Goal: Find specific page/section: Locate a particular part of the current website

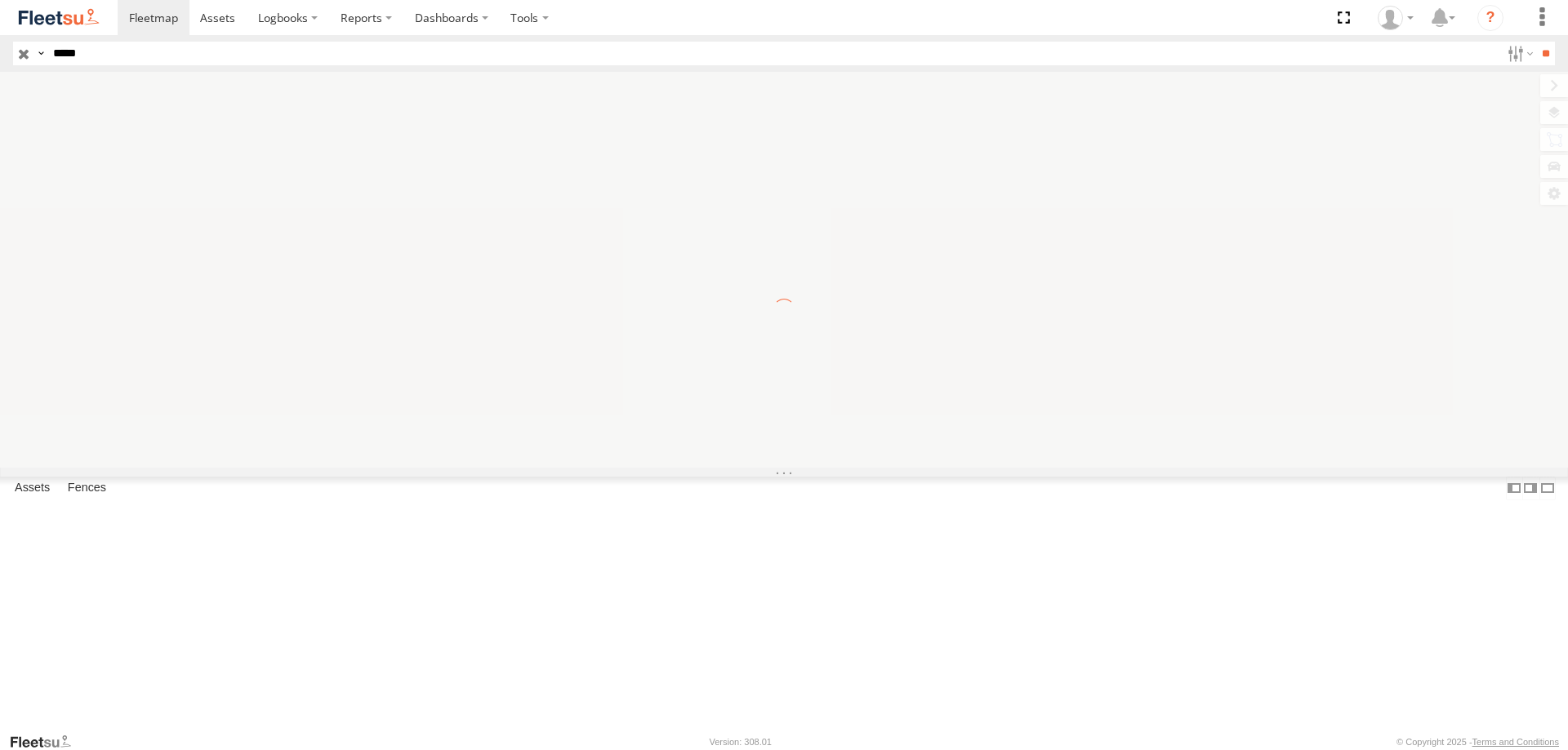
click at [1536, 42] on input "**" at bounding box center [1545, 54] width 19 height 24
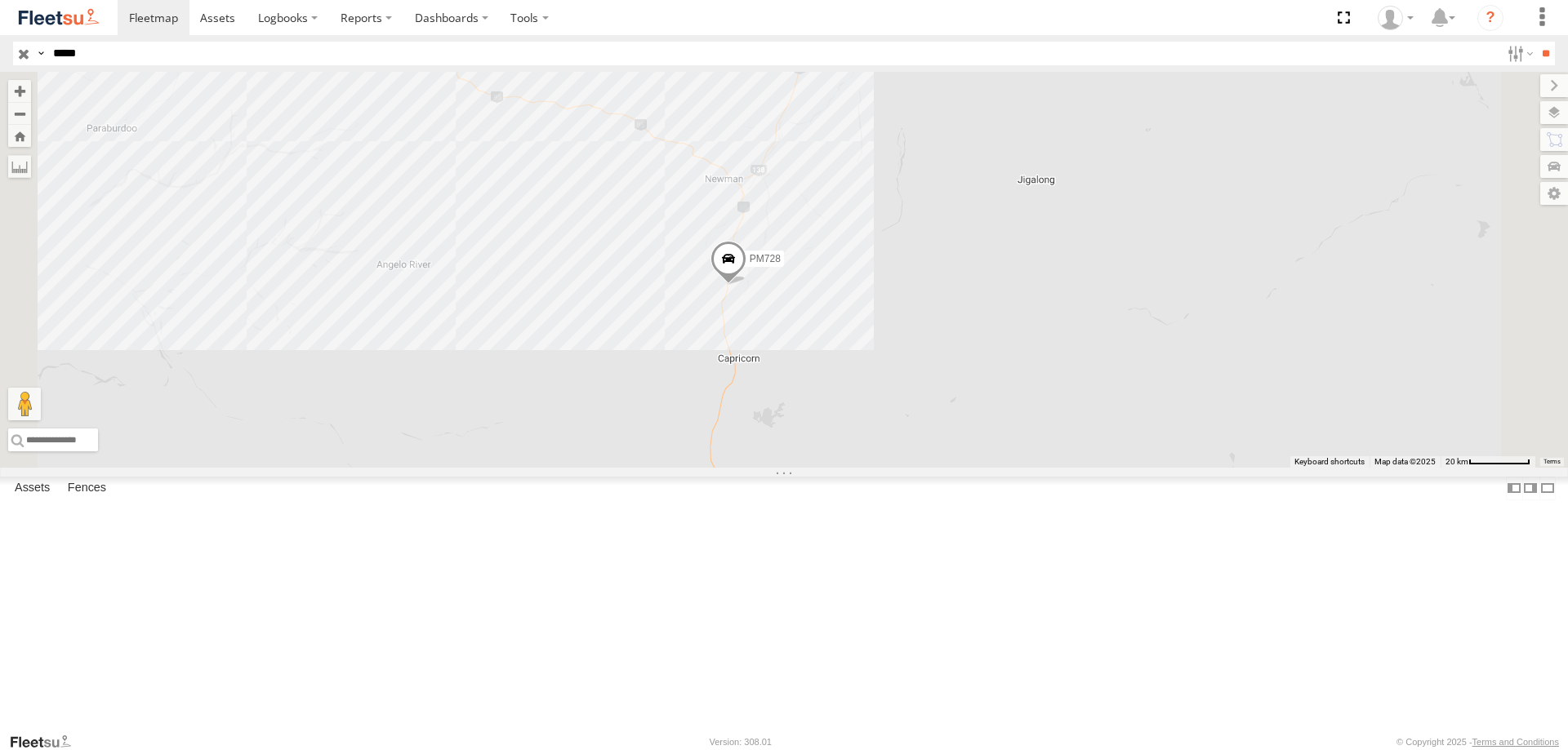
drag, startPoint x: 106, startPoint y: 55, endPoint x: -185, endPoint y: 50, distance: 291.0
click at [0, 50] on html "Dashboards ?" at bounding box center [784, 375] width 1568 height 750
type input "*"
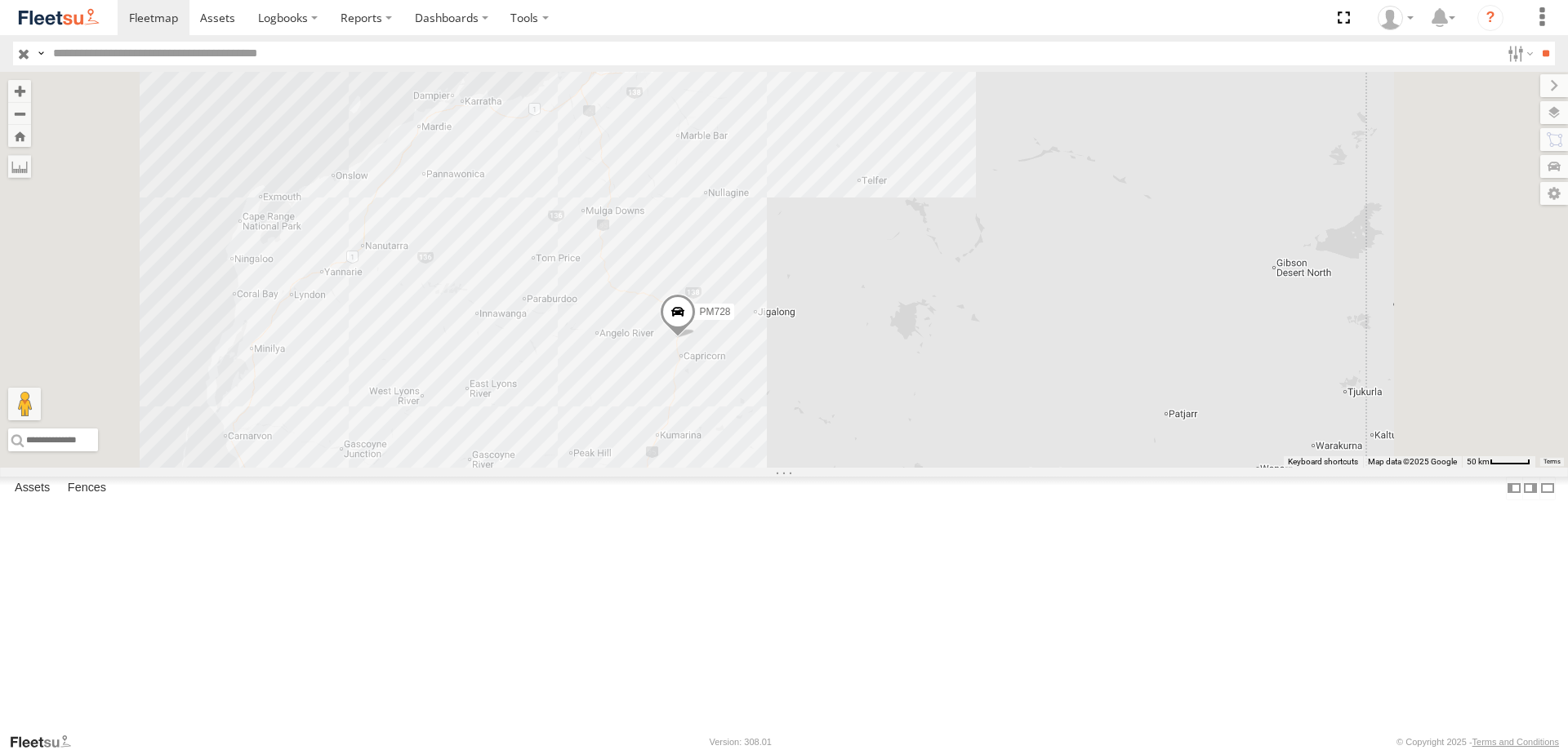
drag, startPoint x: 935, startPoint y: 417, endPoint x: 920, endPoint y: 512, distance: 96.2
click at [920, 468] on div "PM728" at bounding box center [784, 269] width 1568 height 396
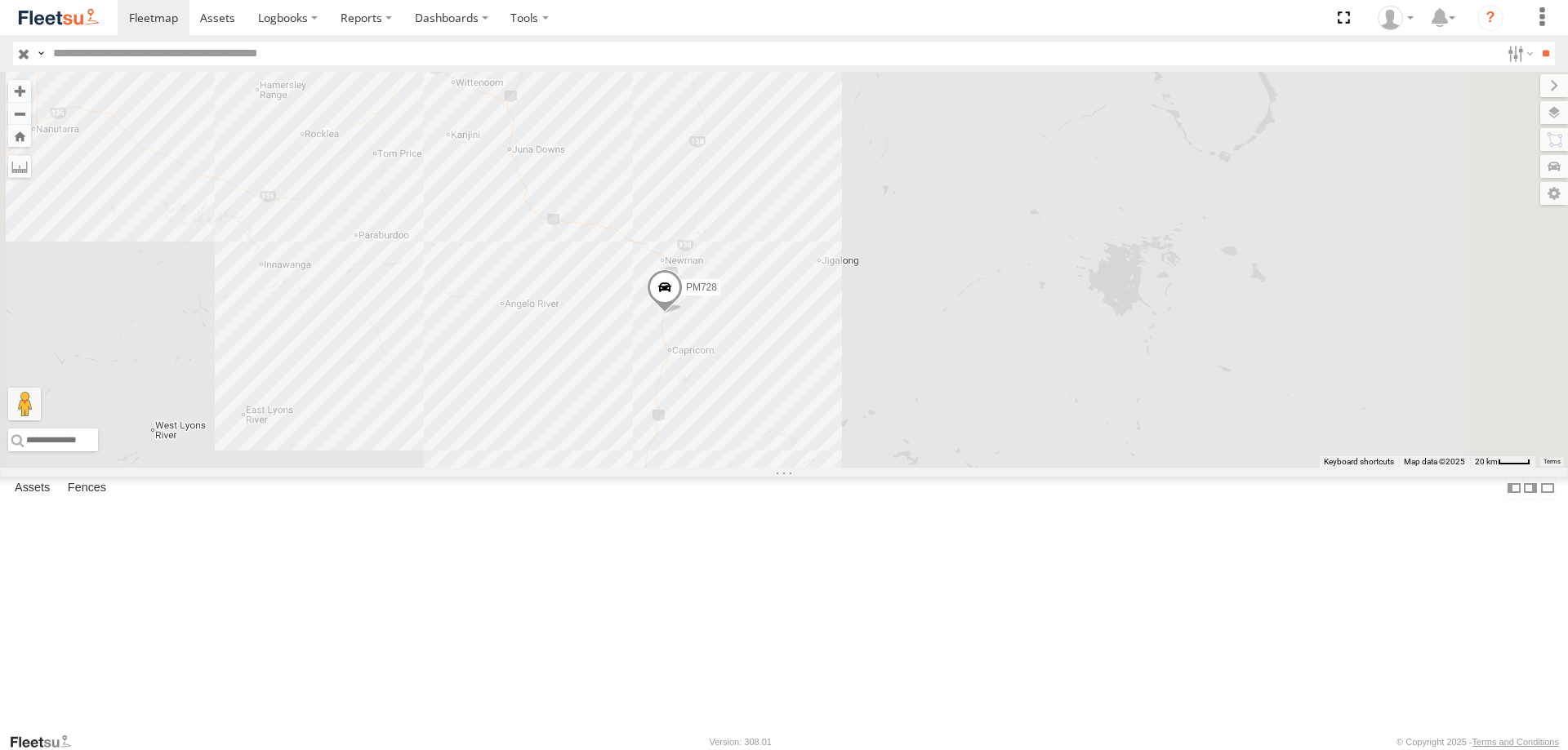
click at [128, 55] on input "text" at bounding box center [773, 54] width 1454 height 24
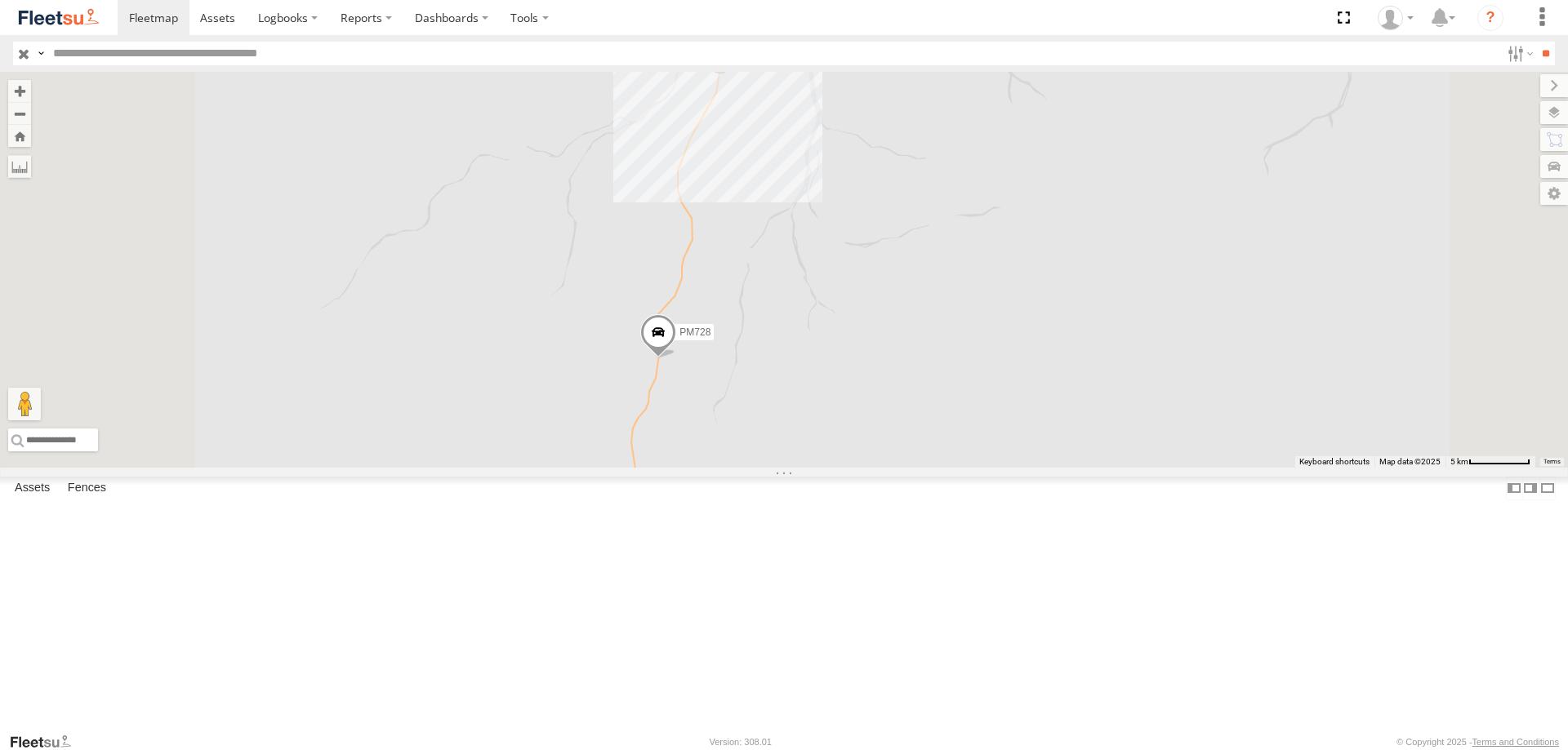
click at [932, 185] on div "PM728" at bounding box center [784, 269] width 1568 height 396
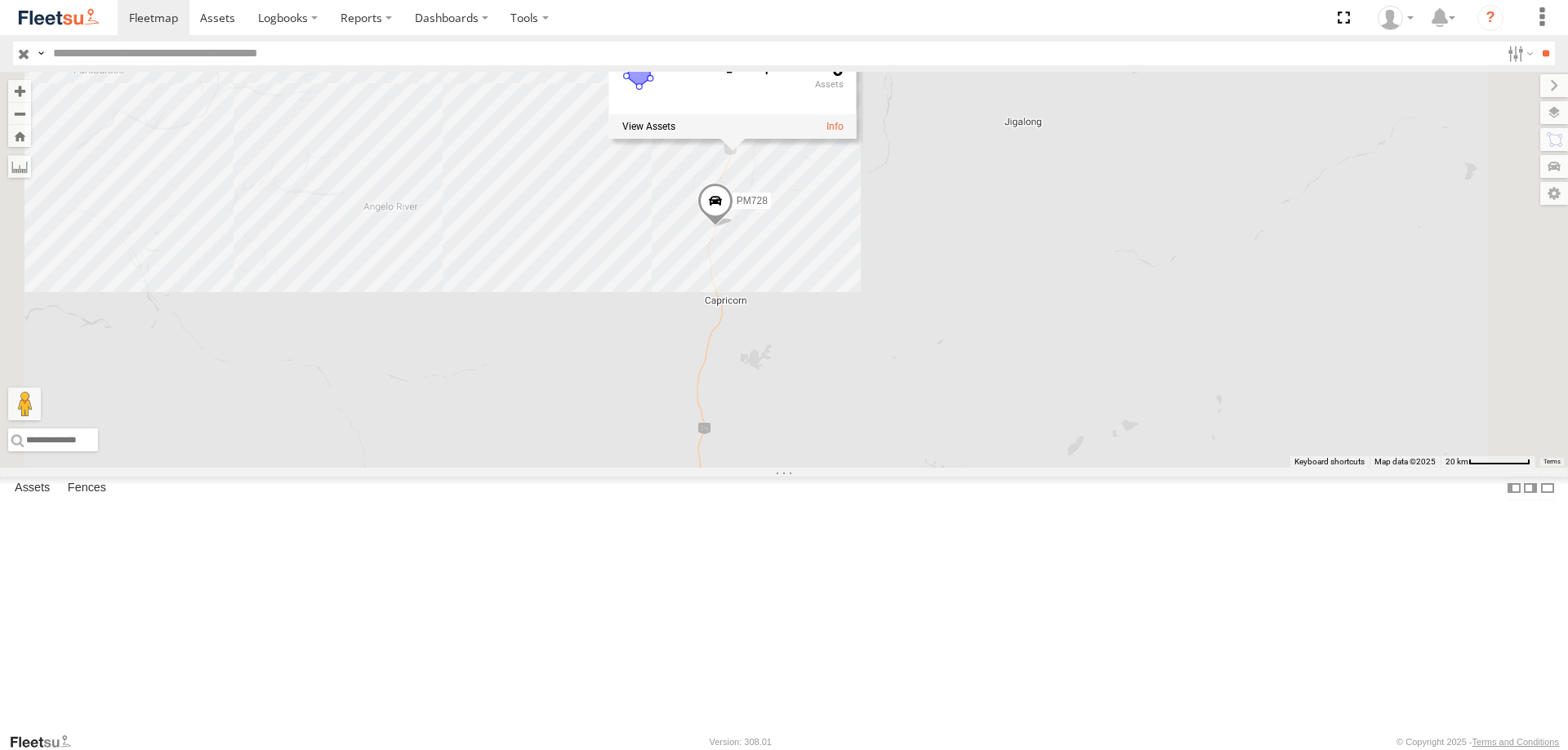
click at [1077, 370] on div "PM728 Roadhouse_BP-Capricorn 0" at bounding box center [784, 269] width 1568 height 396
